Goal: Task Accomplishment & Management: Use online tool/utility

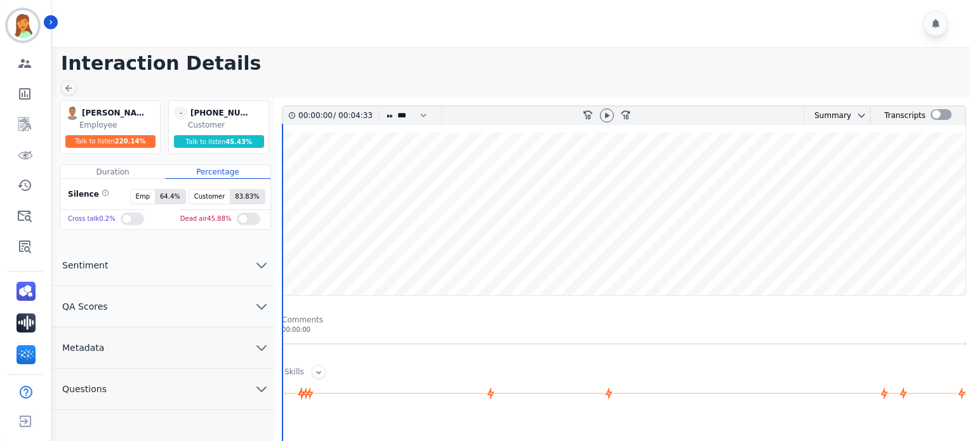
scroll to position [241, 0]
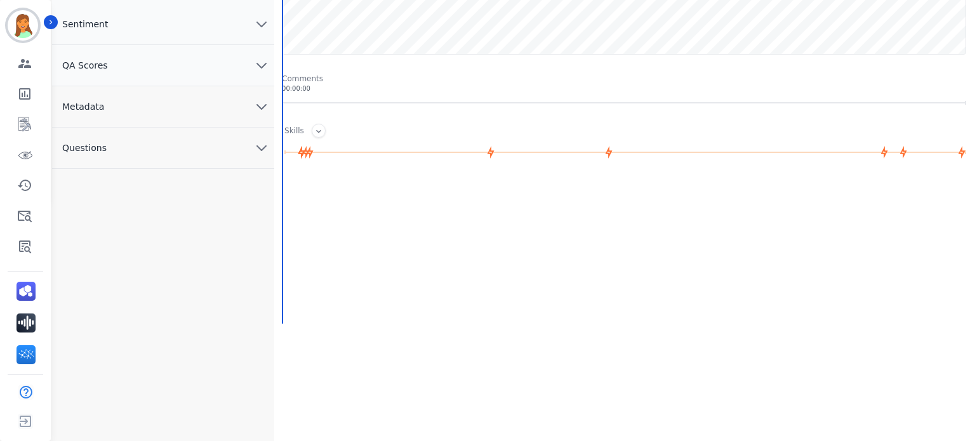
click at [163, 88] on button "Metadata" at bounding box center [163, 106] width 222 height 41
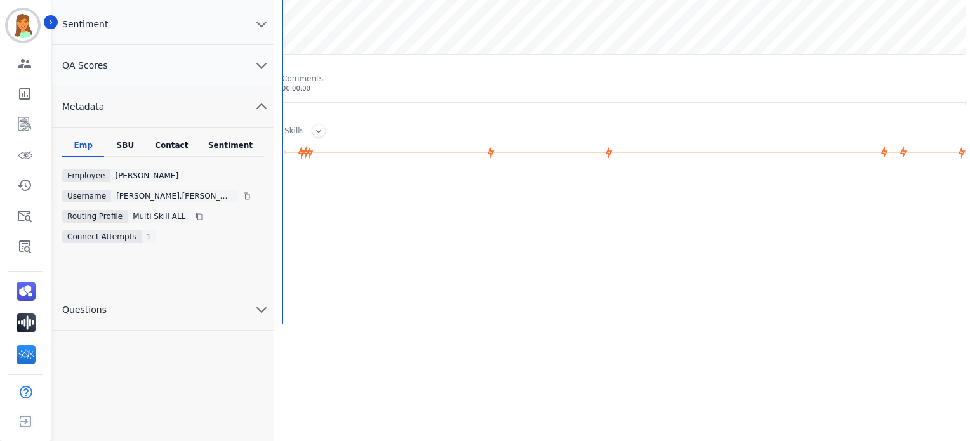
click at [180, 147] on div "Contact" at bounding box center [172, 148] width 51 height 17
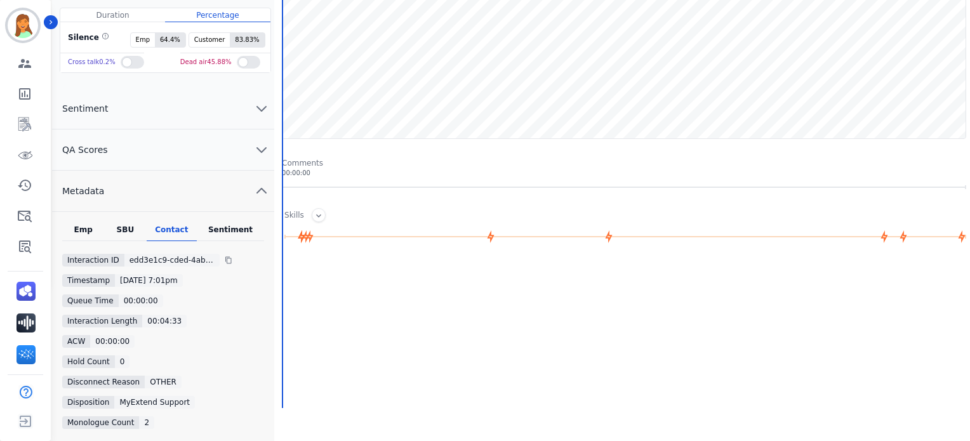
scroll to position [0, 0]
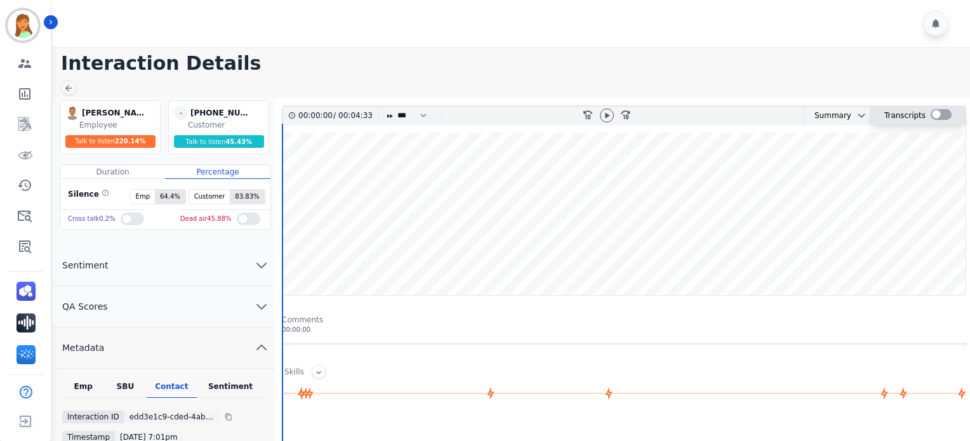
click at [932, 111] on div at bounding box center [941, 114] width 21 height 11
